Goal: Information Seeking & Learning: Learn about a topic

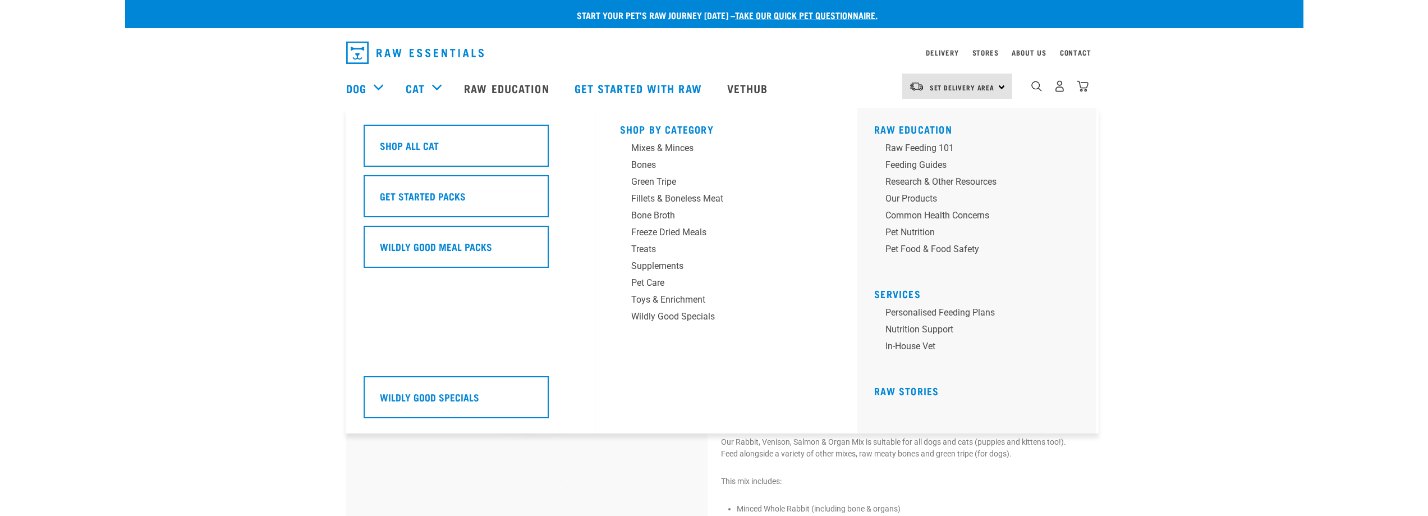
click at [433, 85] on div "Cat" at bounding box center [429, 88] width 47 height 45
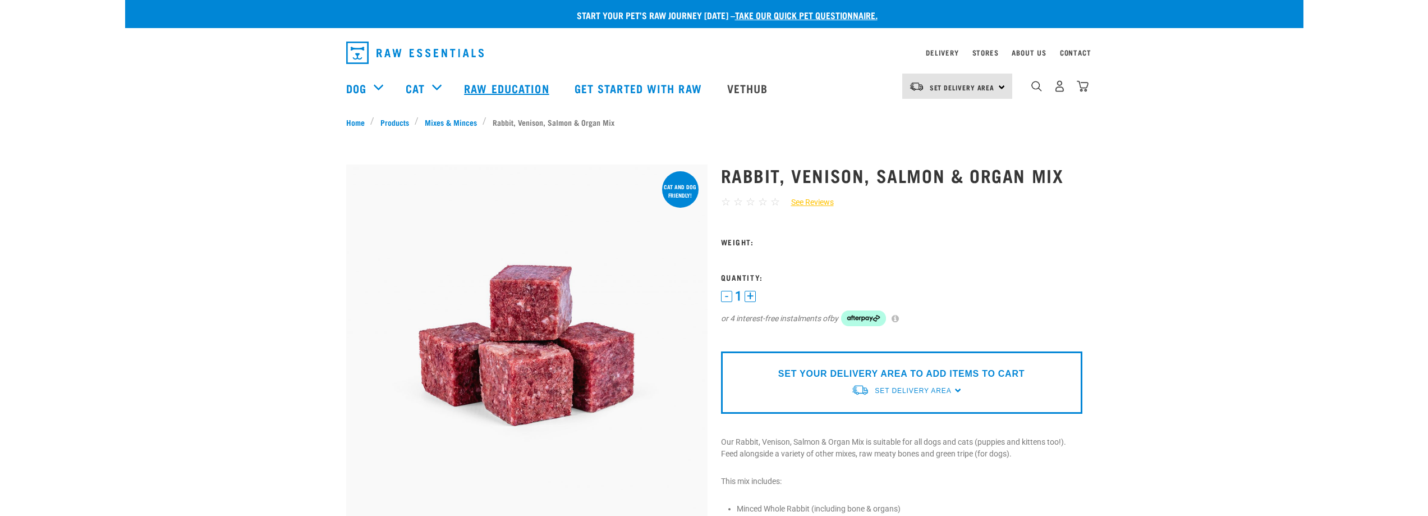
click at [492, 94] on link "Raw Education" at bounding box center [508, 88] width 110 height 45
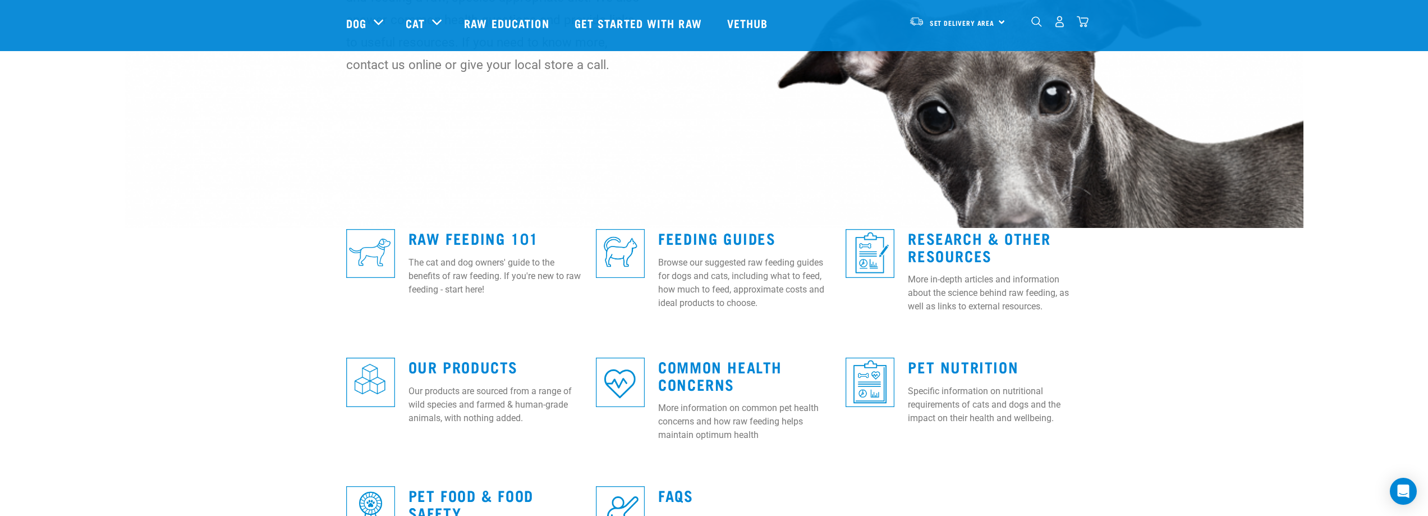
scroll to position [112, 0]
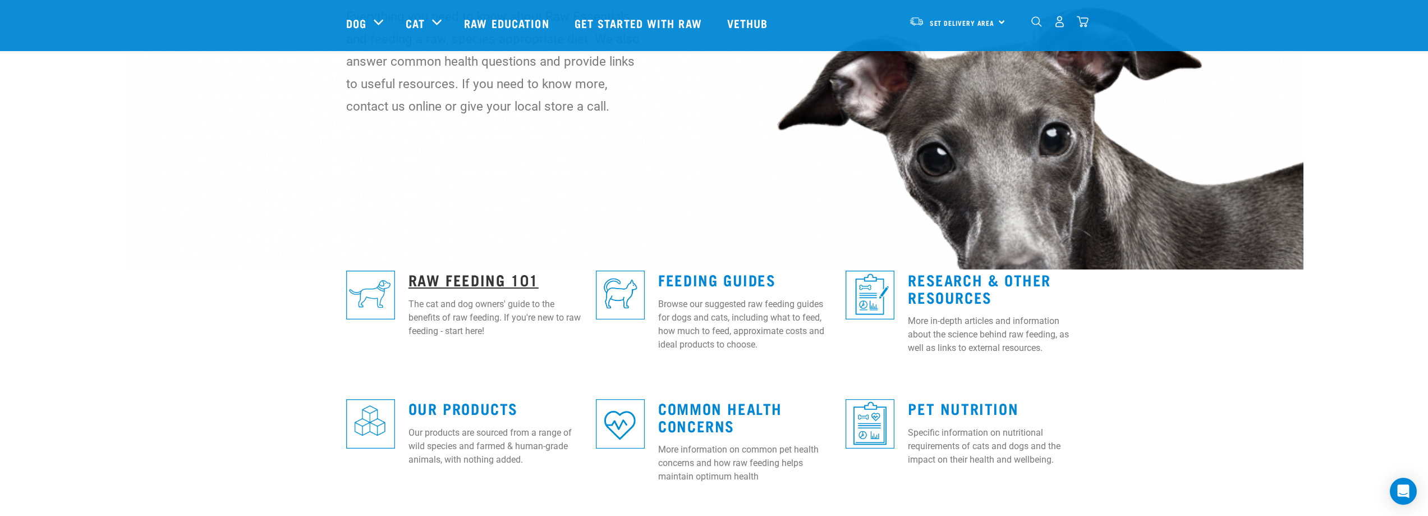
click at [493, 280] on link "Raw Feeding 101" at bounding box center [473, 279] width 130 height 8
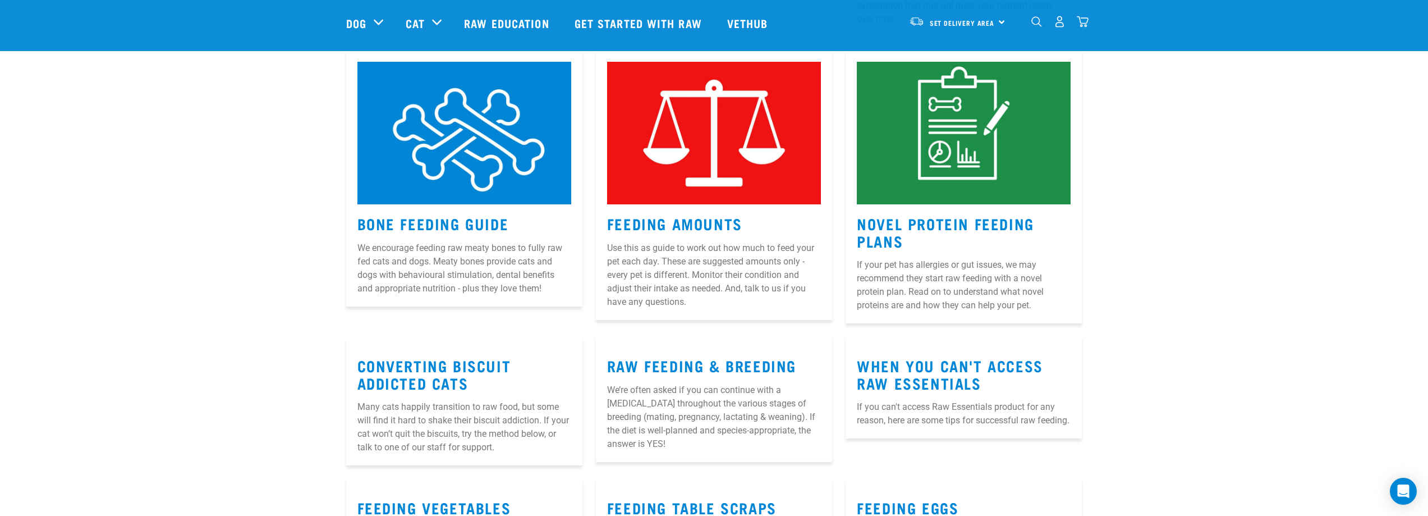
scroll to position [1122, 0]
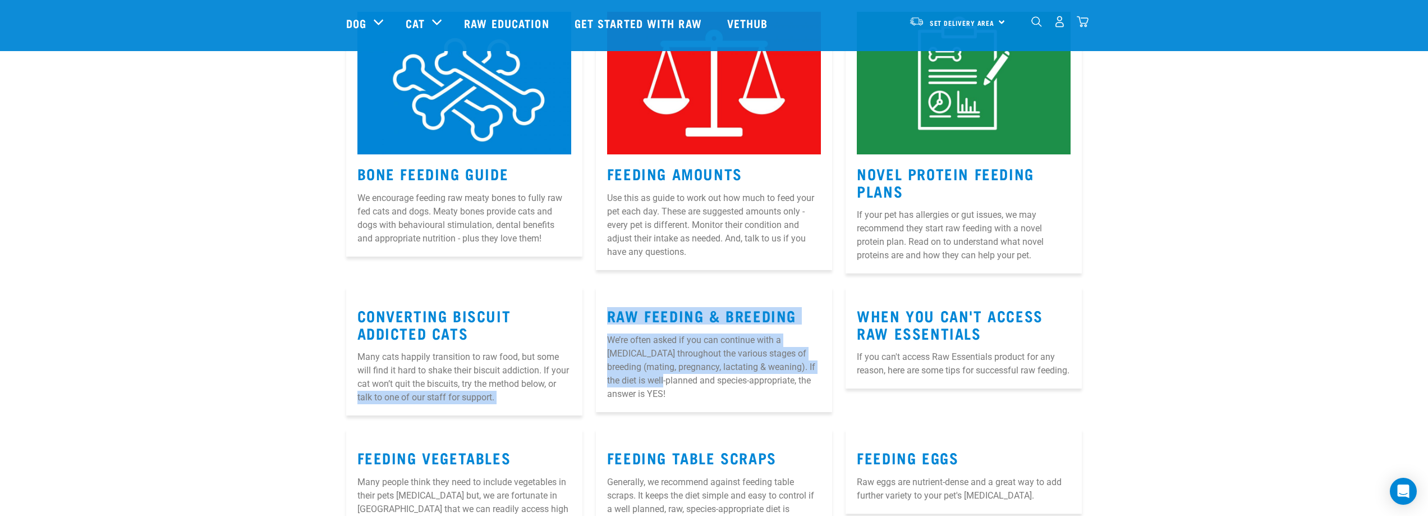
drag, startPoint x: 630, startPoint y: 370, endPoint x: 567, endPoint y: 368, distance: 62.9
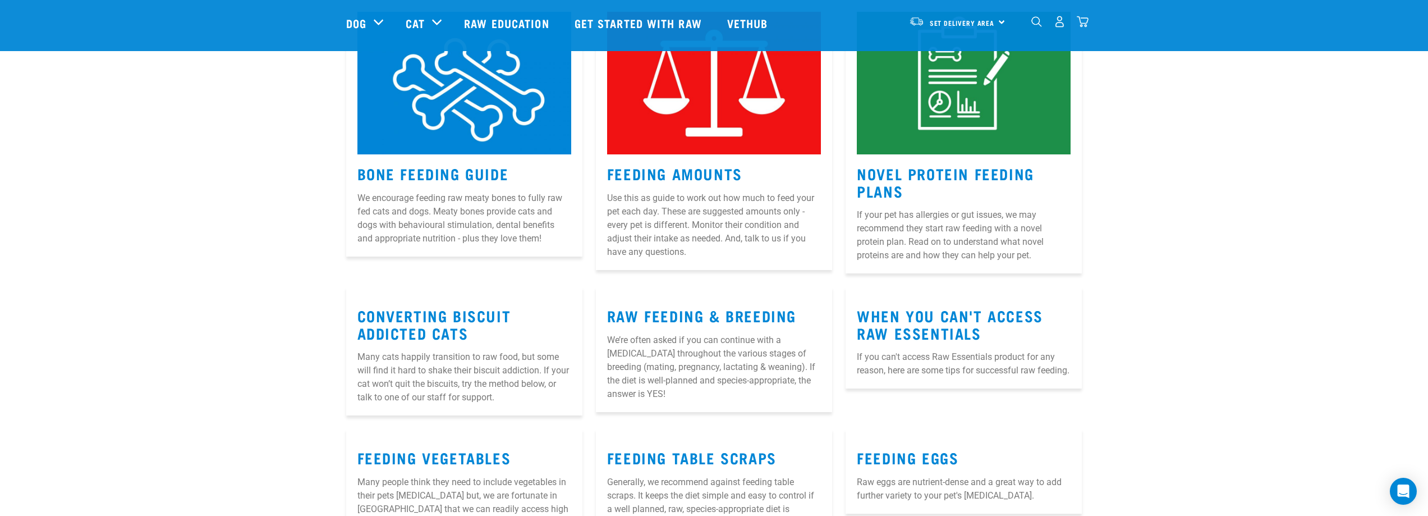
click at [552, 366] on p "Many cats happily transition to raw food, but some will find it hard to shake t…" at bounding box center [464, 377] width 214 height 54
drag, startPoint x: 525, startPoint y: 352, endPoint x: 554, endPoint y: 367, distance: 33.4
click at [554, 367] on p "Many cats happily transition to raw food, but some will find it hard to shake t…" at bounding box center [464, 377] width 214 height 54
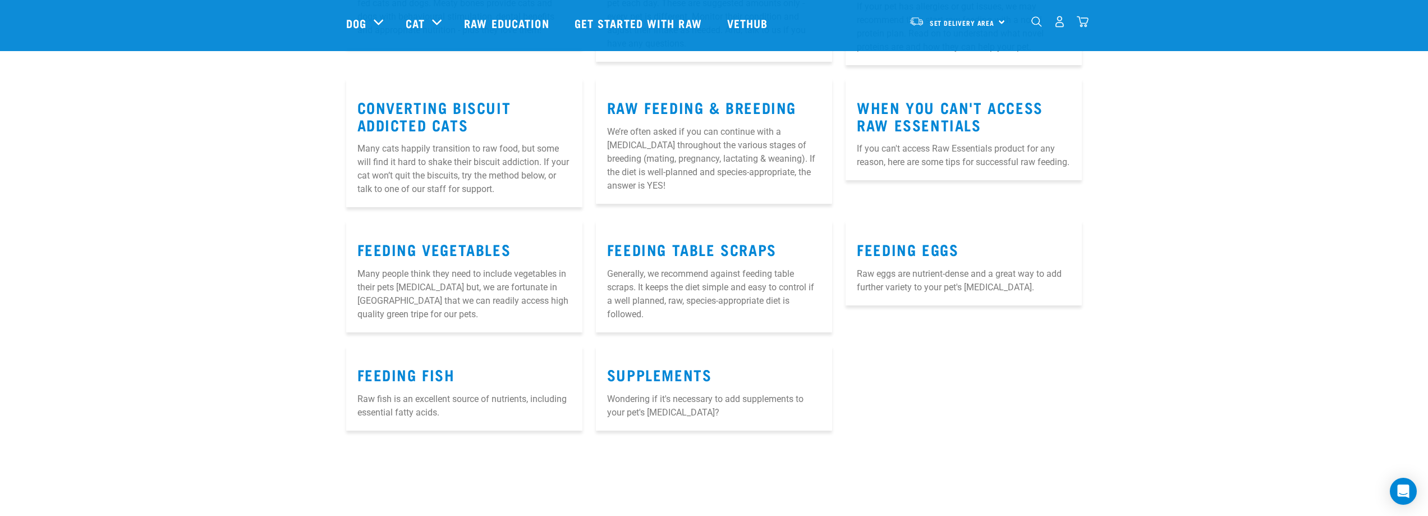
scroll to position [1347, 0]
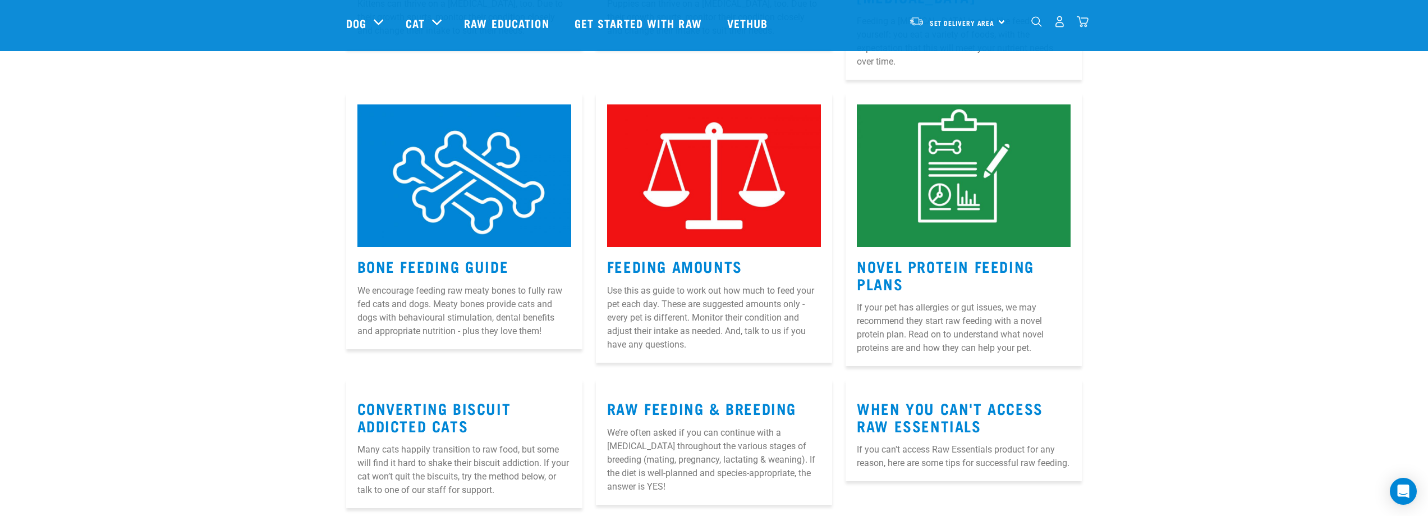
scroll to position [1010, 0]
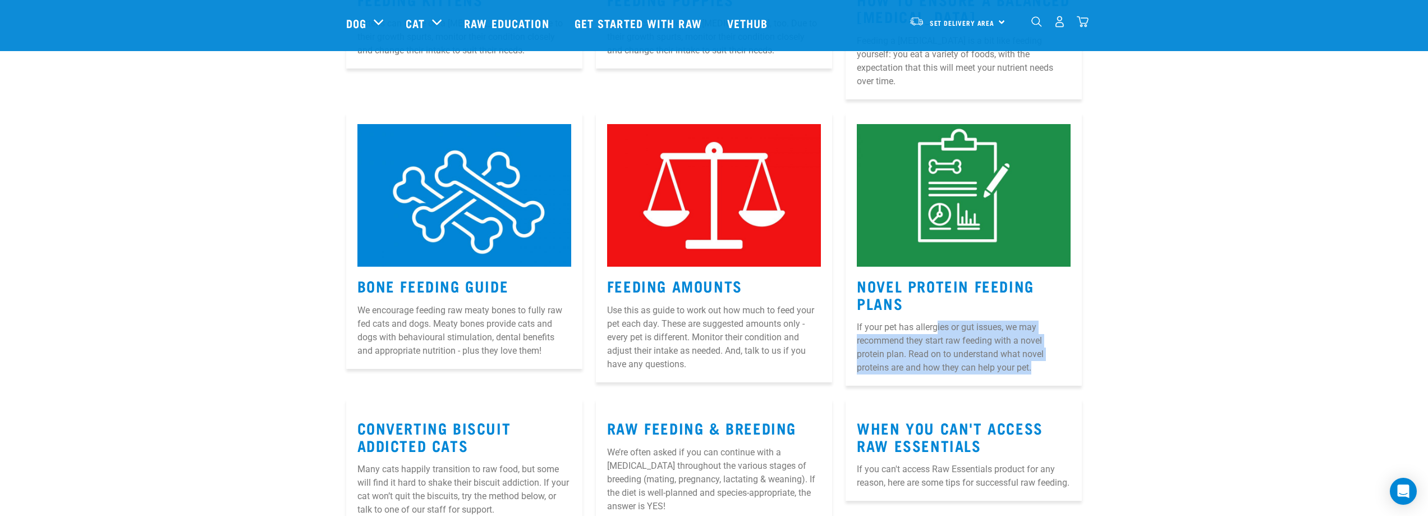
drag, startPoint x: 938, startPoint y: 316, endPoint x: 1053, endPoint y: 353, distance: 120.8
click at [1053, 353] on p "If your pet has allergies or gut issues, we may recommend they start raw feedin…" at bounding box center [964, 347] width 214 height 54
click at [1050, 352] on p "If your pet has allergies or gut issues, we may recommend they start raw feedin…" at bounding box center [964, 347] width 214 height 54
drag, startPoint x: 986, startPoint y: 341, endPoint x: 999, endPoint y: 353, distance: 17.9
click at [999, 353] on p "If your pet has allergies or gut issues, we may recommend they start raw feedin…" at bounding box center [964, 347] width 214 height 54
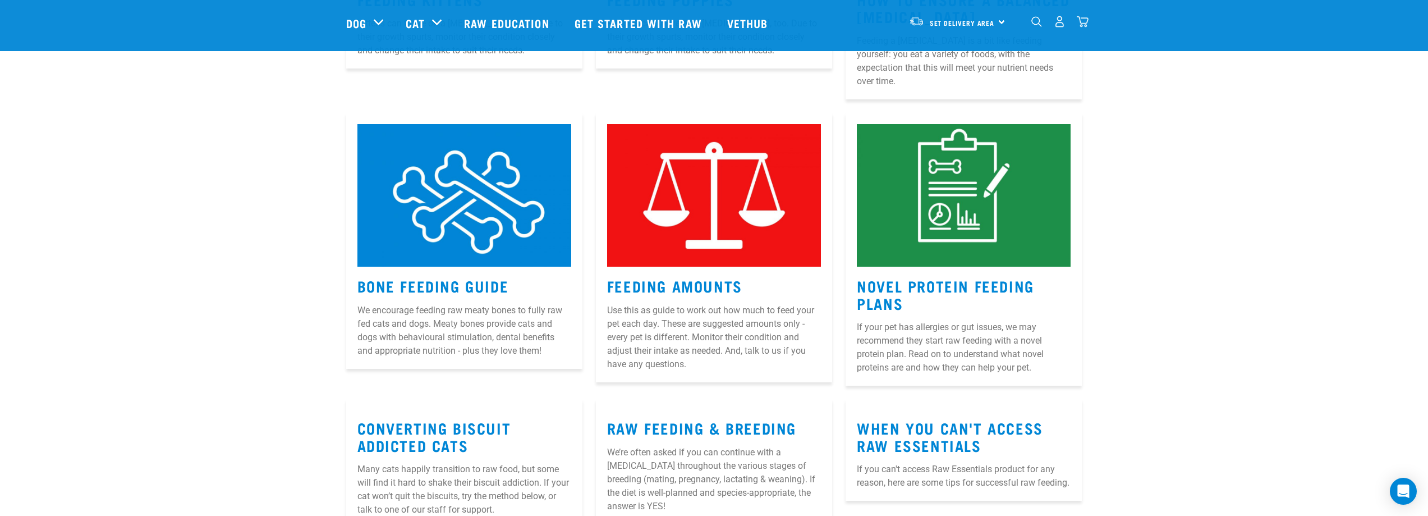
click at [1002, 353] on p "If your pet has allergies or gut issues, we may recommend they start raw feedin…" at bounding box center [964, 347] width 214 height 54
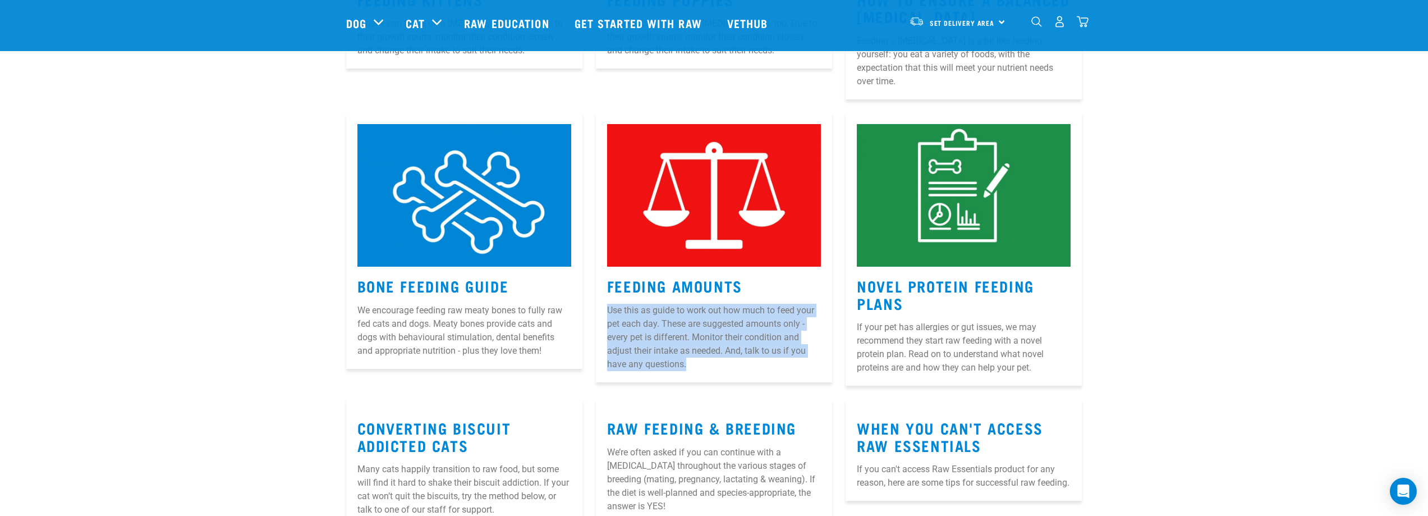
drag, startPoint x: 598, startPoint y: 297, endPoint x: 695, endPoint y: 346, distance: 108.7
click at [695, 346] on article "Feeding Amounts Use this as guide to work out how much to feed your pet each da…" at bounding box center [714, 247] width 236 height 269
click at [688, 337] on p "Use this as guide to work out how much to feed your pet each day. These are sug…" at bounding box center [714, 337] width 214 height 67
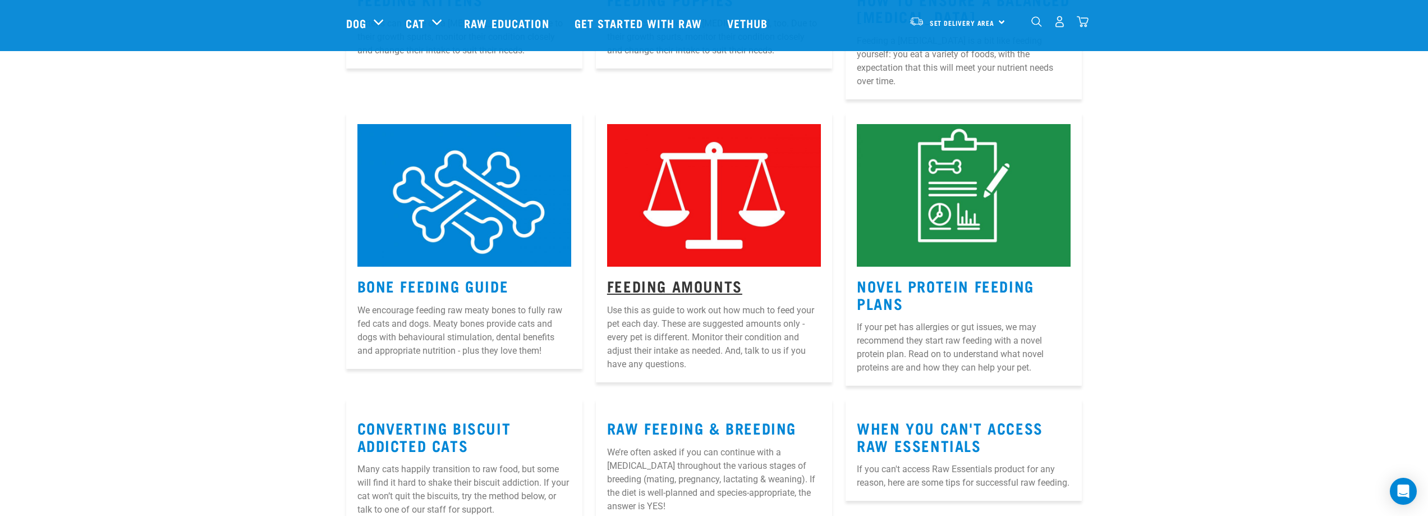
click at [669, 281] on link "Feeding Amounts" at bounding box center [674, 285] width 135 height 8
